Goal: Contribute content

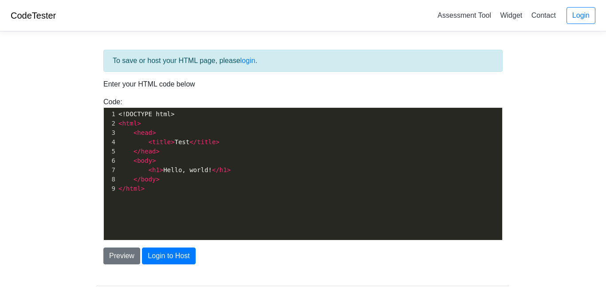
scroll to position [3, 0]
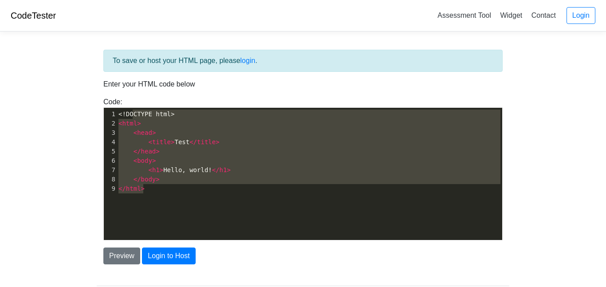
type textarea "<!DOCTYPE html> <html> <head> <title>Test</title> </head> <body> <h1>Hello, wor…"
drag, startPoint x: 181, startPoint y: 200, endPoint x: 134, endPoint y: 102, distance: 109.3
click at [134, 102] on div "Code: <!DOCTYPE html> <html> <head> <title>Test</title> </head> <body> <h1>Hell…" at bounding box center [303, 169] width 412 height 144
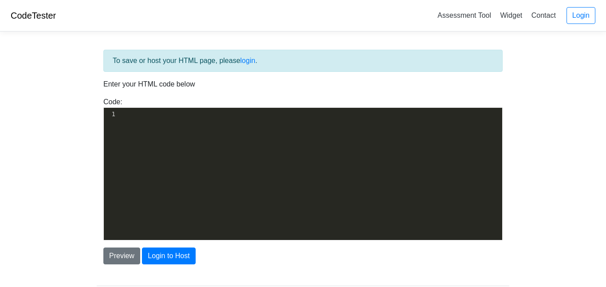
type textarea "​"
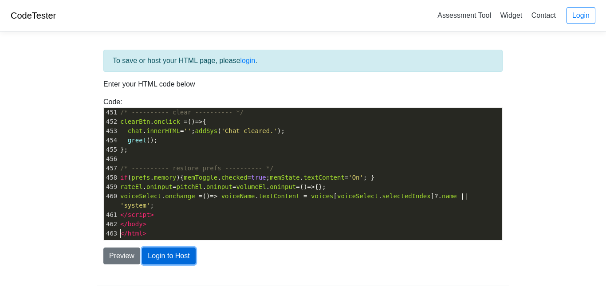
click at [179, 255] on button "Login to Host" at bounding box center [168, 255] width 53 height 17
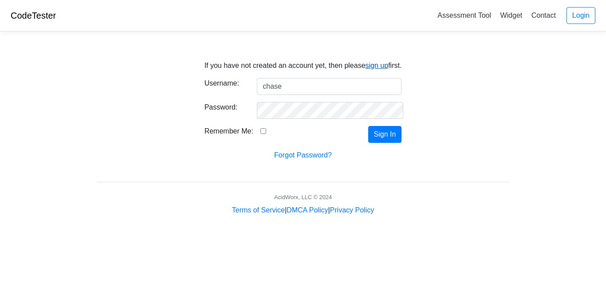
type input "chase"
click at [378, 64] on link "sign up" at bounding box center [376, 66] width 23 height 8
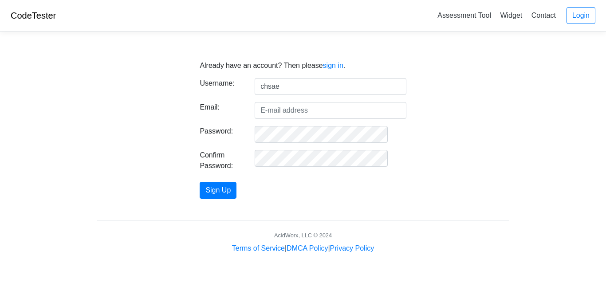
type input "chsaes"
type input "chases077"
click at [303, 118] on input "Email:" at bounding box center [330, 110] width 151 height 17
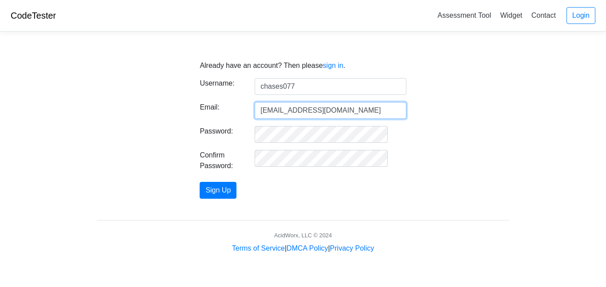
type input "chase.sorgie@icloud.com"
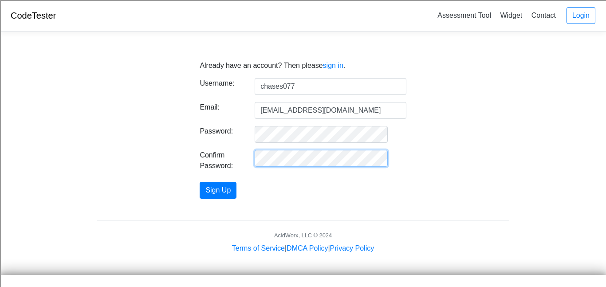
click at [200, 182] on button "Sign Up" at bounding box center [218, 190] width 37 height 17
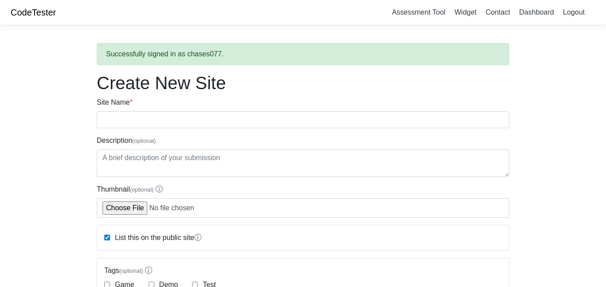
scroll to position [0, 0]
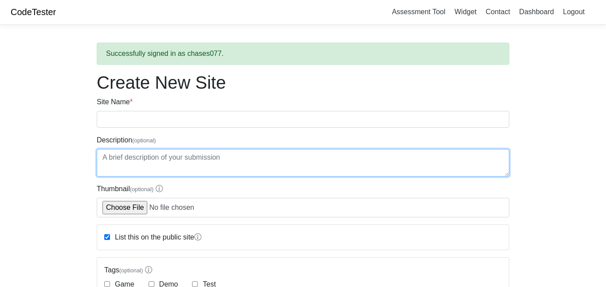
click at [223, 176] on textarea "Description (optional)" at bounding box center [303, 162] width 412 height 27
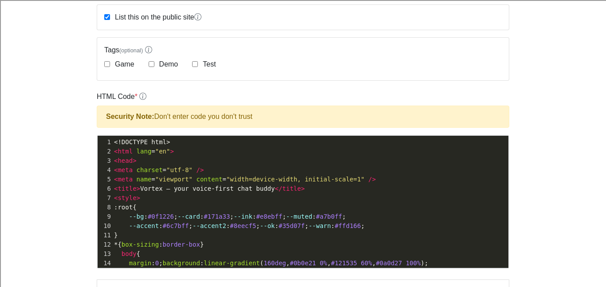
scroll to position [222, 0]
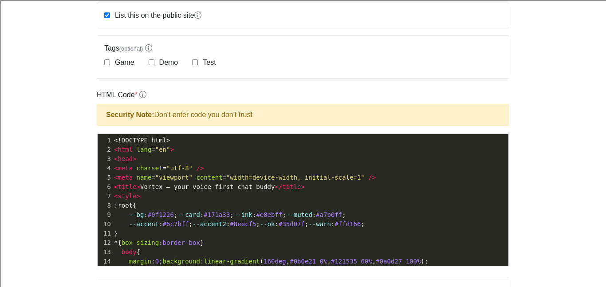
click at [121, 59] on label "Game" at bounding box center [123, 62] width 21 height 11
click at [110, 59] on input "Game" at bounding box center [107, 62] width 6 height 6
checkbox input "true"
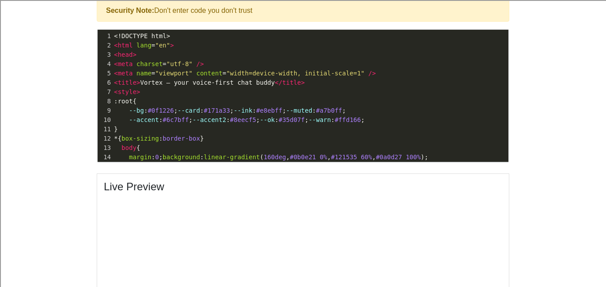
scroll to position [323, 0]
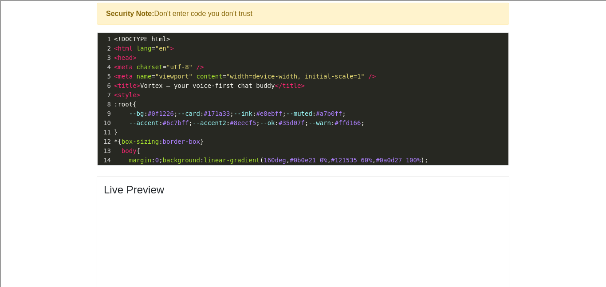
click at [118, 59] on span "head" at bounding box center [125, 57] width 15 height 7
type textarea "<head>"
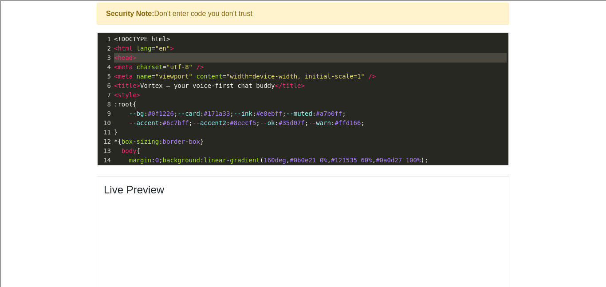
click at [118, 59] on span "head" at bounding box center [125, 57] width 15 height 7
click at [106, 45] on div "2" at bounding box center [105, 48] width 15 height 9
drag, startPoint x: 106, startPoint y: 41, endPoint x: 113, endPoint y: 162, distance: 121.2
click at [113, 162] on div "1 <!DOCTYPE html> 2 < html lang = "en" > 3 < head > 4 < meta charset = "utf-8" …" at bounding box center [310, 249] width 396 height 428
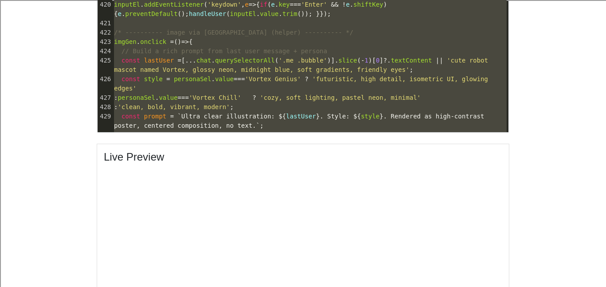
scroll to position [4015, 0]
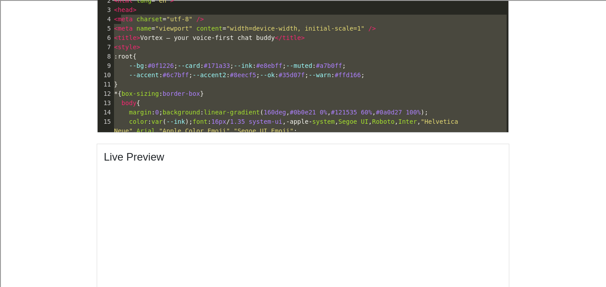
type textarea "<!DOCTYPE html> <html lang="en"> <head> <meta charset="utf-8" /> <meta name="vi…"
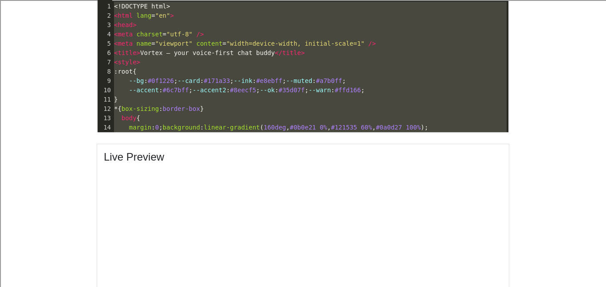
drag, startPoint x: 136, startPoint y: 123, endPoint x: 119, endPoint y: -41, distance: 164.9
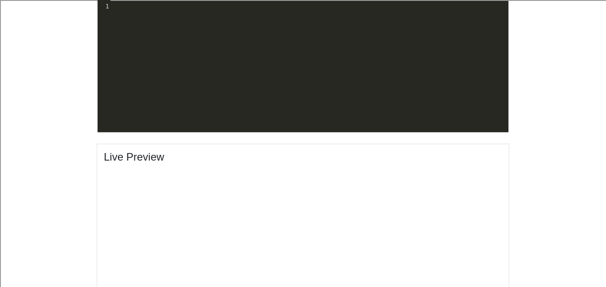
type textarea "​"
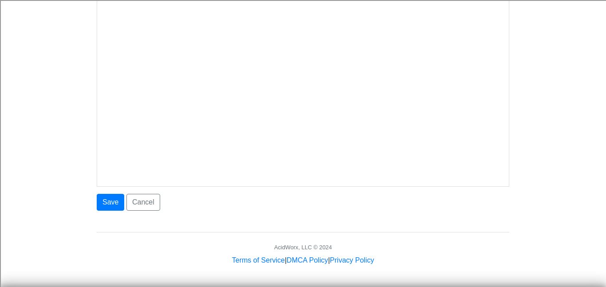
click at [108, 200] on button "Save" at bounding box center [110, 202] width 27 height 17
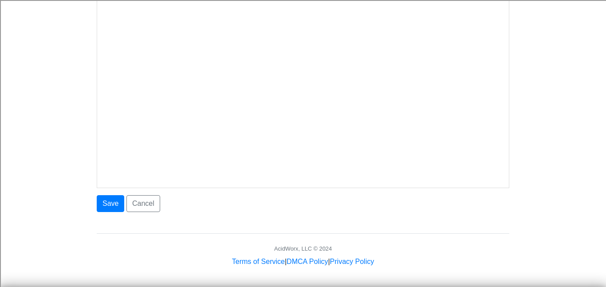
click at [235, 179] on div "Live Preview" at bounding box center [303, 82] width 412 height 211
